Goal: Communication & Community: Answer question/provide support

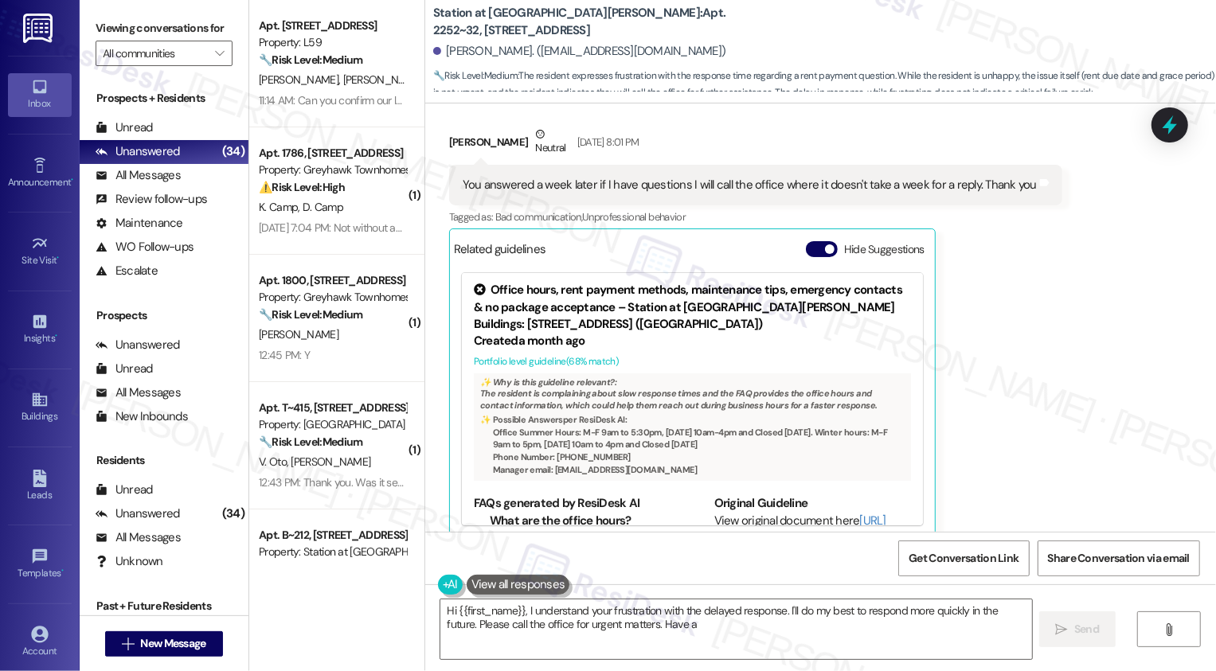
scroll to position [1792, 0]
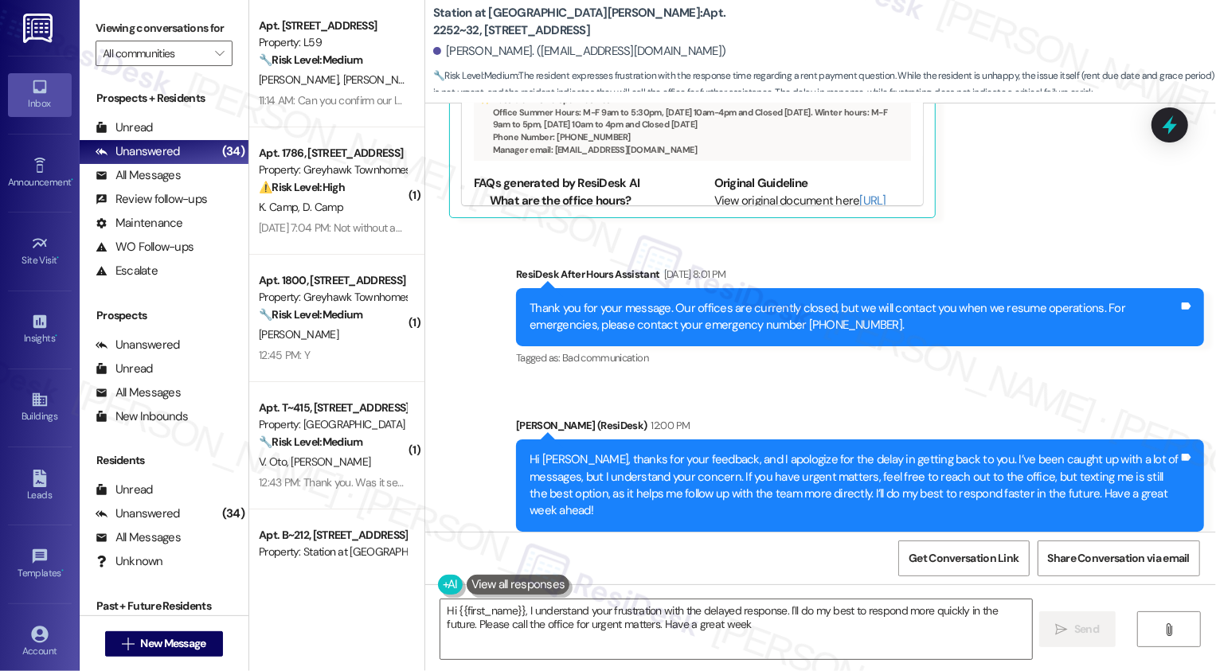
type textarea "Hi {{first_name}}, I understand your frustration with the delayed response. I'l…"
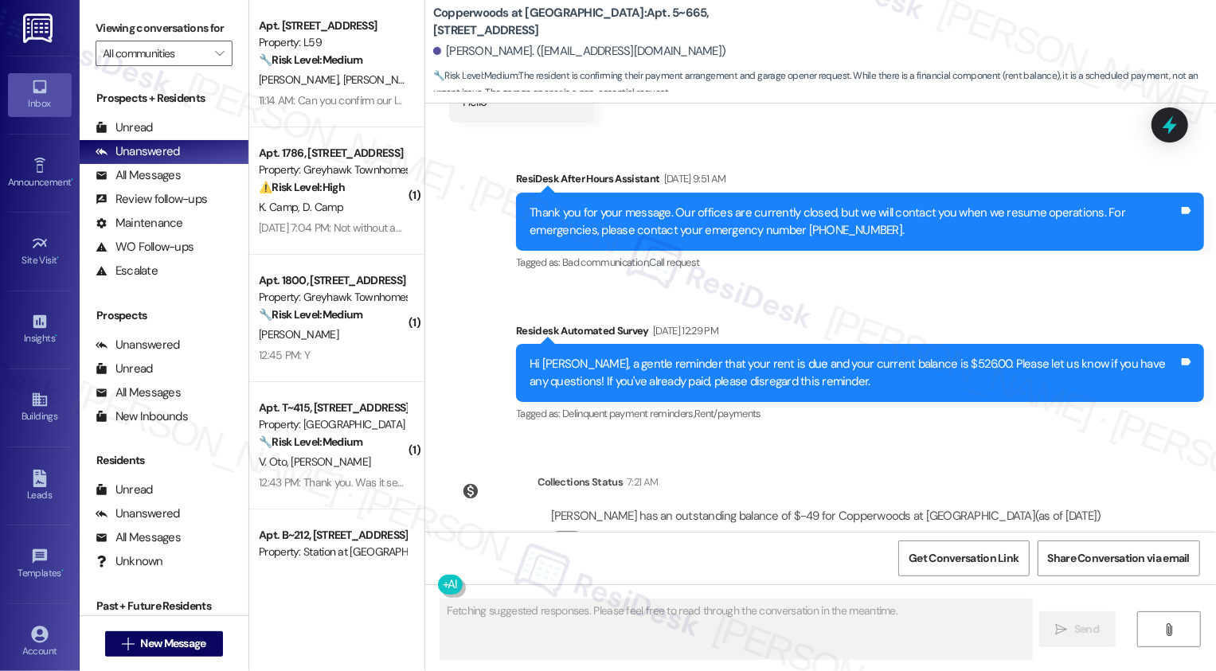
scroll to position [4274, 0]
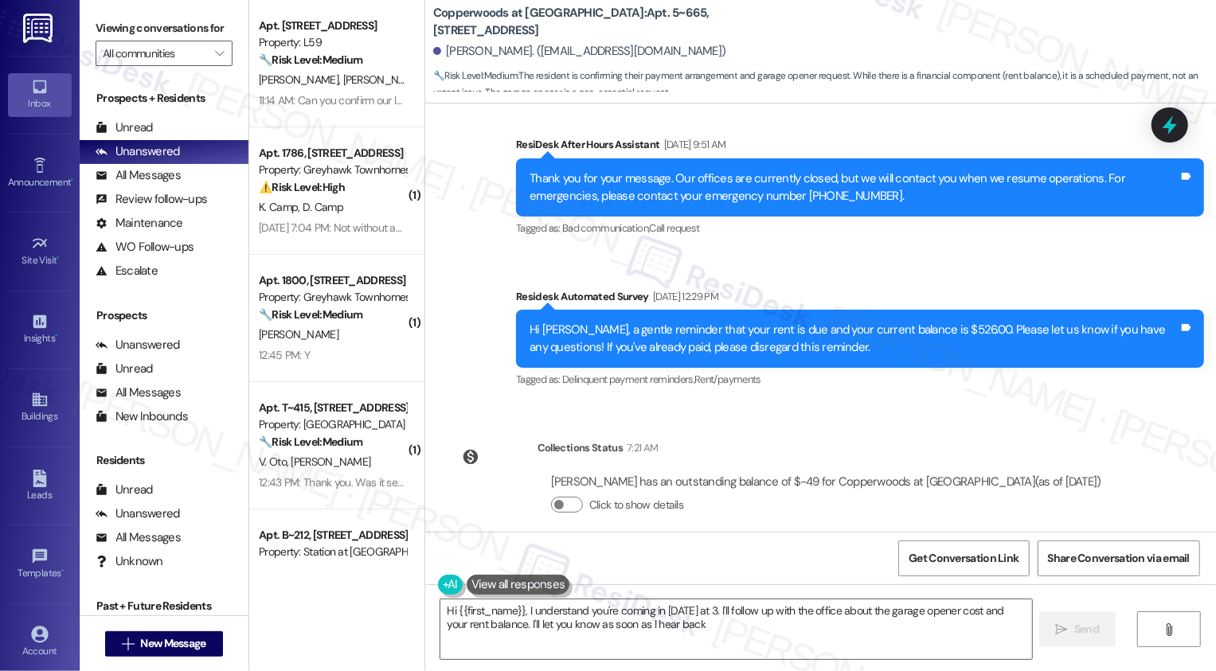
type textarea "Hi {{first_name}}, I understand you're coming in on Wednesday at 3. I'll follow…"
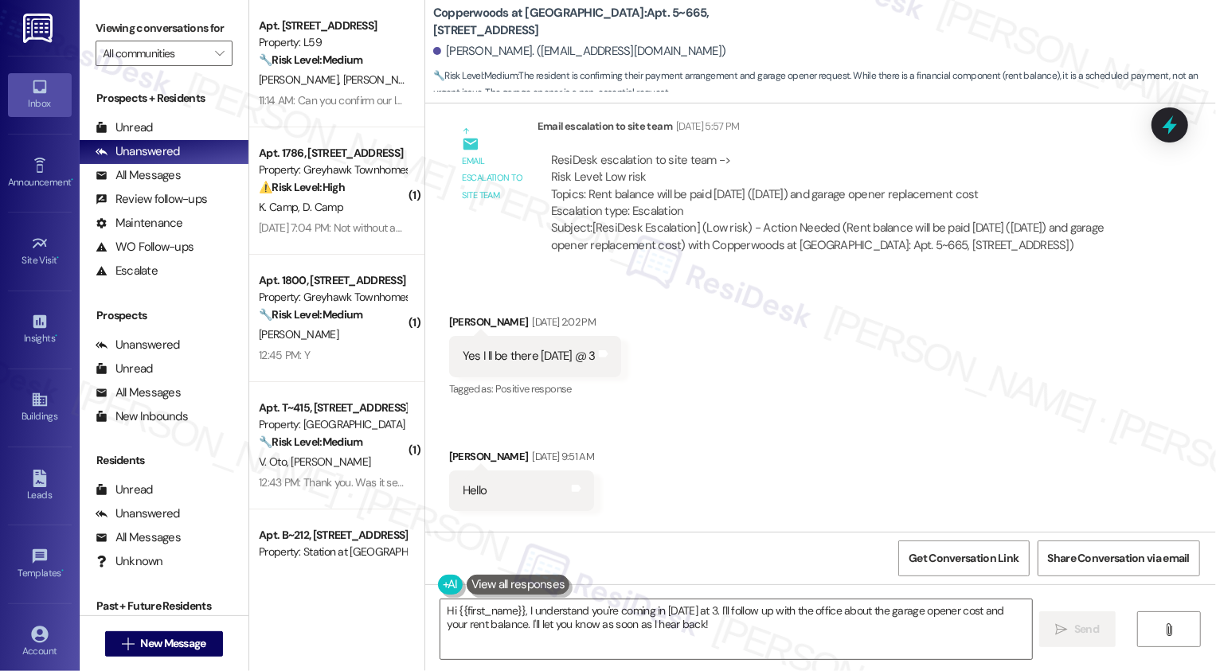
scroll to position [3871, 0]
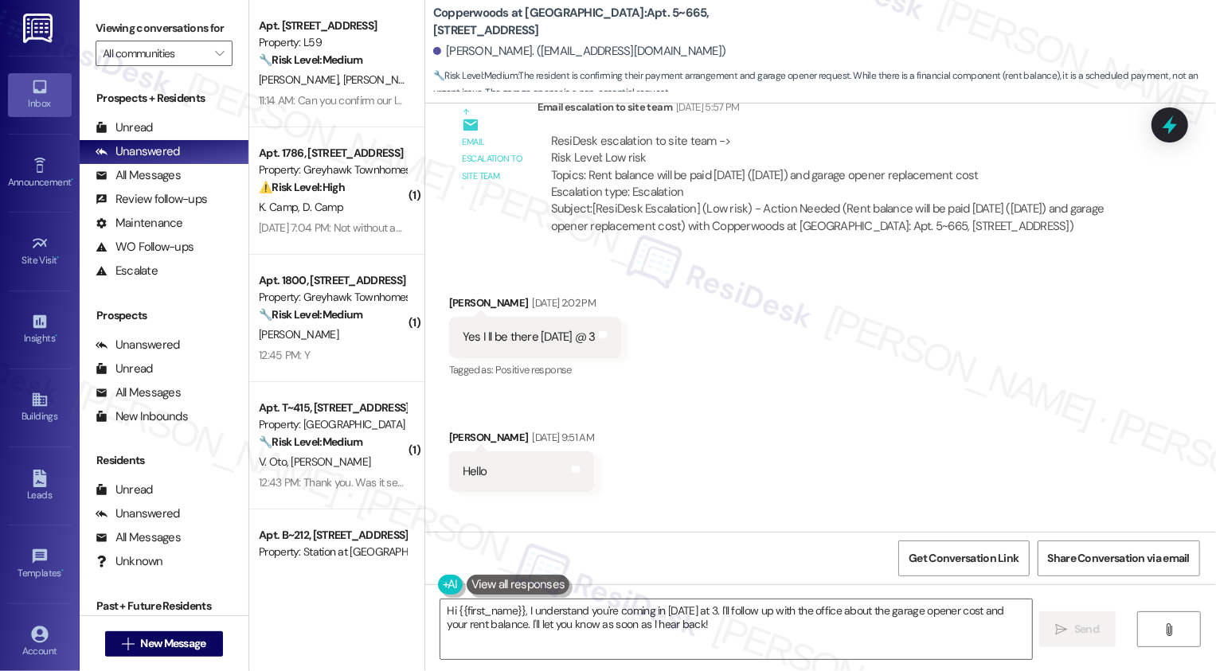
click at [968, 406] on div "Received via SMS Jenny Garcia Sep 09, 2025 at 2:02 PM Yes I ll be there on Wedn…" at bounding box center [820, 381] width 791 height 245
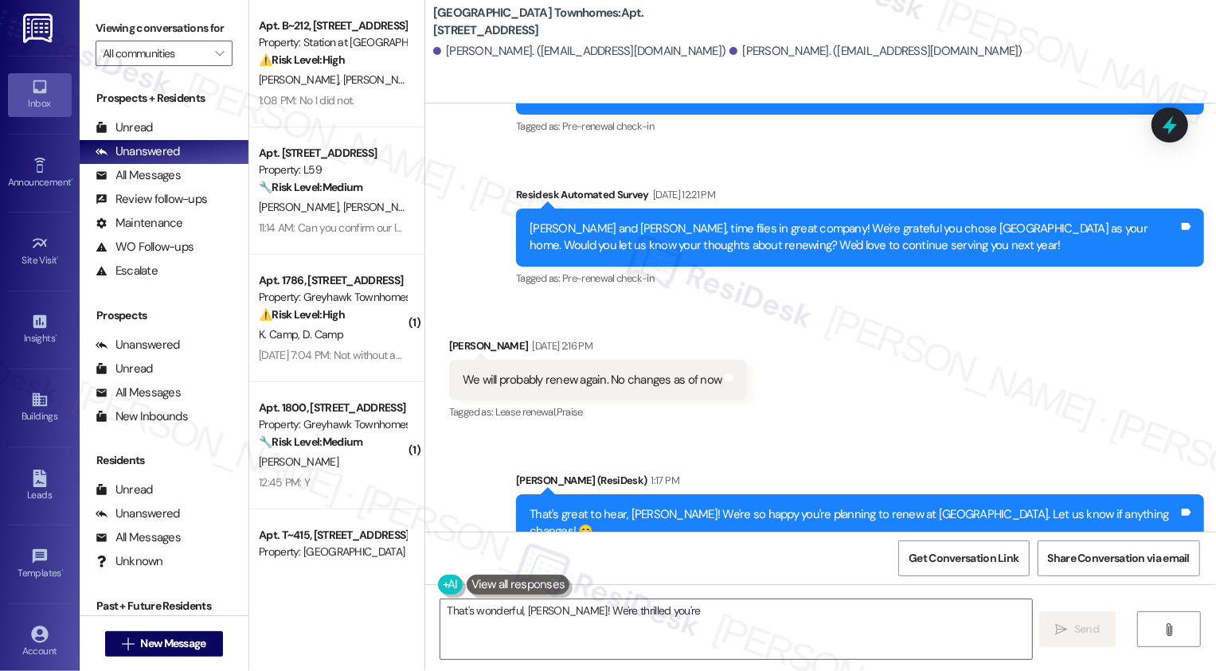
scroll to position [1973, 0]
